Goal: Navigation & Orientation: Find specific page/section

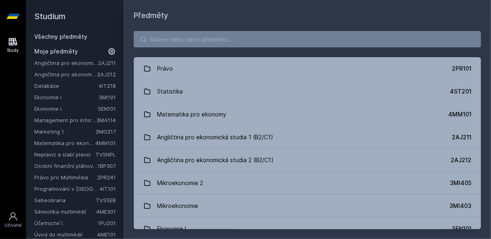
click at [42, 130] on link "Marketing 1" at bounding box center [64, 131] width 61 height 8
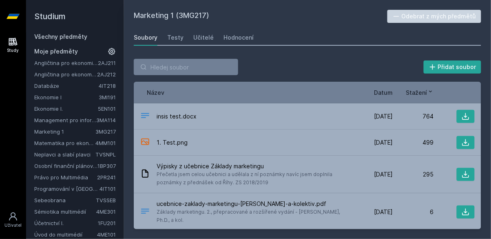
click at [41, 121] on link "Management pro informatiky a statistiky" at bounding box center [65, 120] width 62 height 8
